Goal: Task Accomplishment & Management: Manage account settings

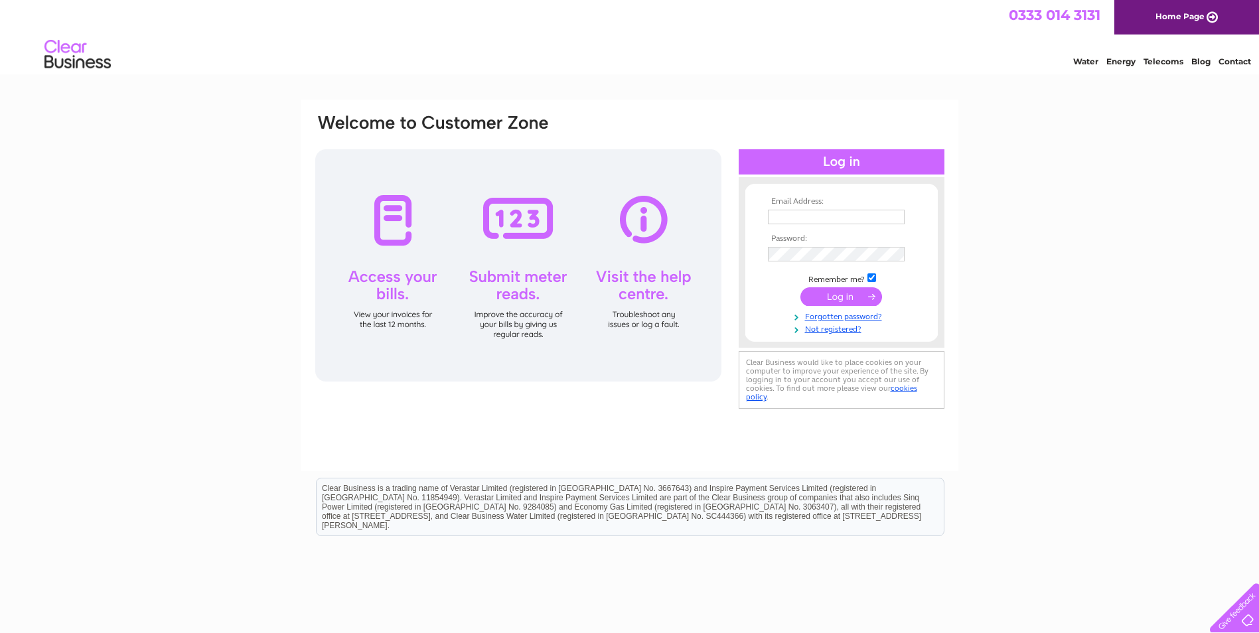
type input "[PERSON_NAME][EMAIL_ADDRESS][DOMAIN_NAME]"
click at [340, 214] on input "submit" at bounding box center [841, 296] width 82 height 19
click at [831, 298] on input "submit" at bounding box center [841, 296] width 82 height 19
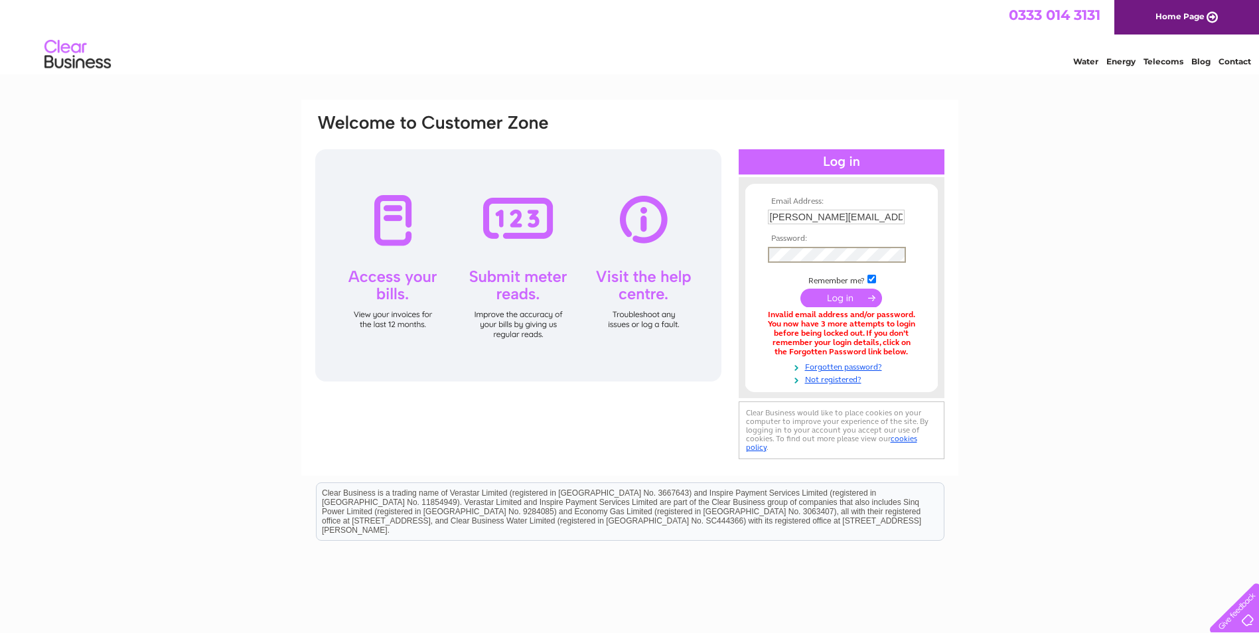
click at [714, 253] on div "Email Address: rhona@thedancebank.co.uk Password:" at bounding box center [630, 288] width 632 height 350
click at [839, 301] on input "submit" at bounding box center [841, 296] width 82 height 19
